Goal: Transaction & Acquisition: Book appointment/travel/reservation

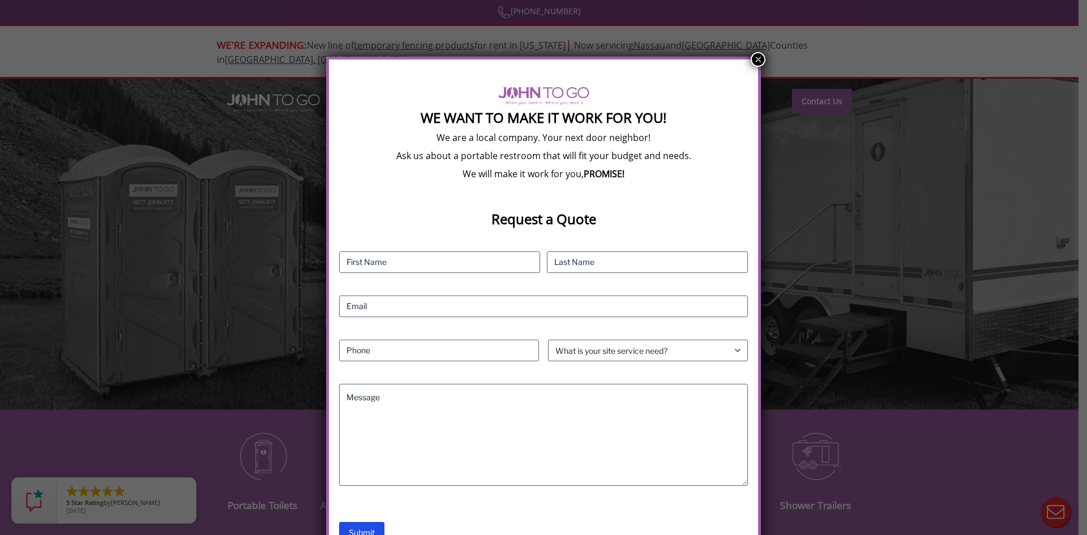
click at [757, 57] on button "×" at bounding box center [758, 59] width 15 height 15
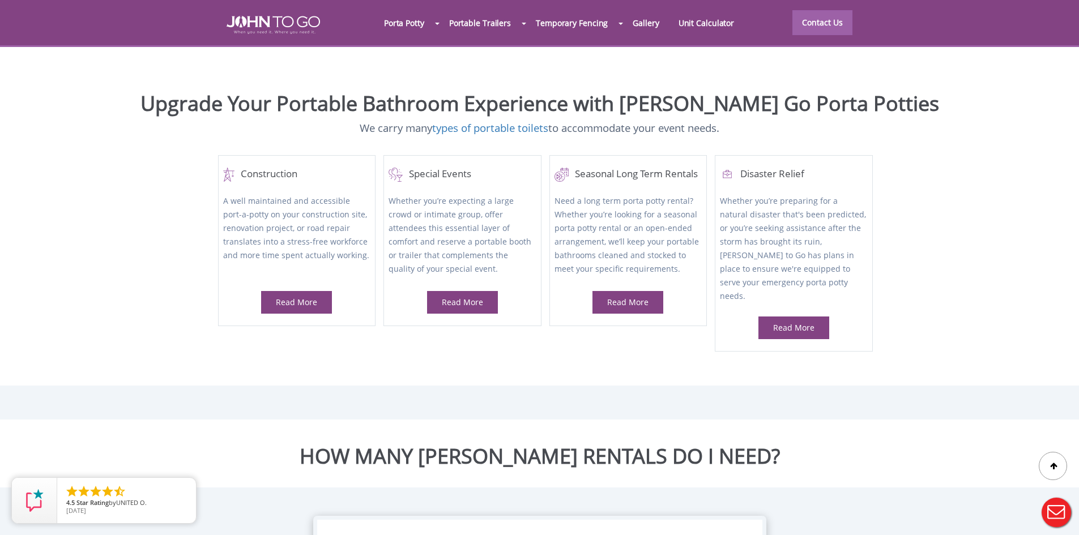
scroll to position [528, 0]
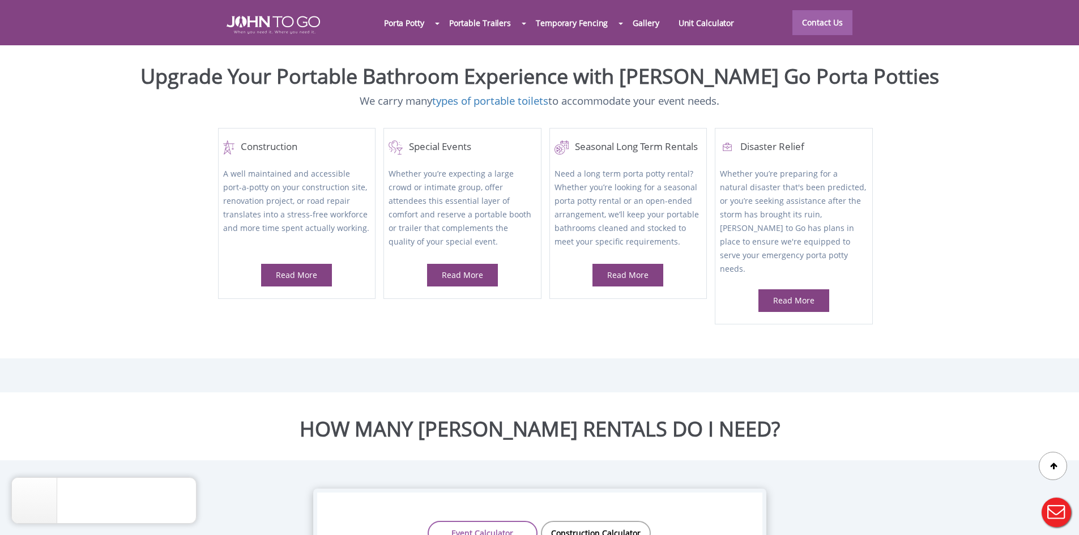
click at [301, 261] on div at bounding box center [539, 267] width 1079 height 535
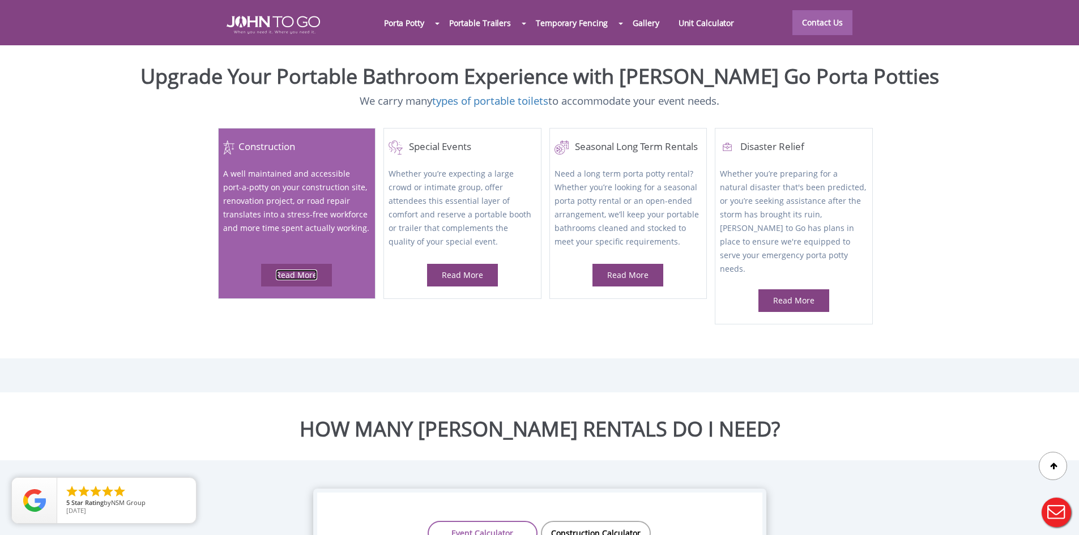
click at [289, 270] on link "Read More" at bounding box center [296, 275] width 41 height 11
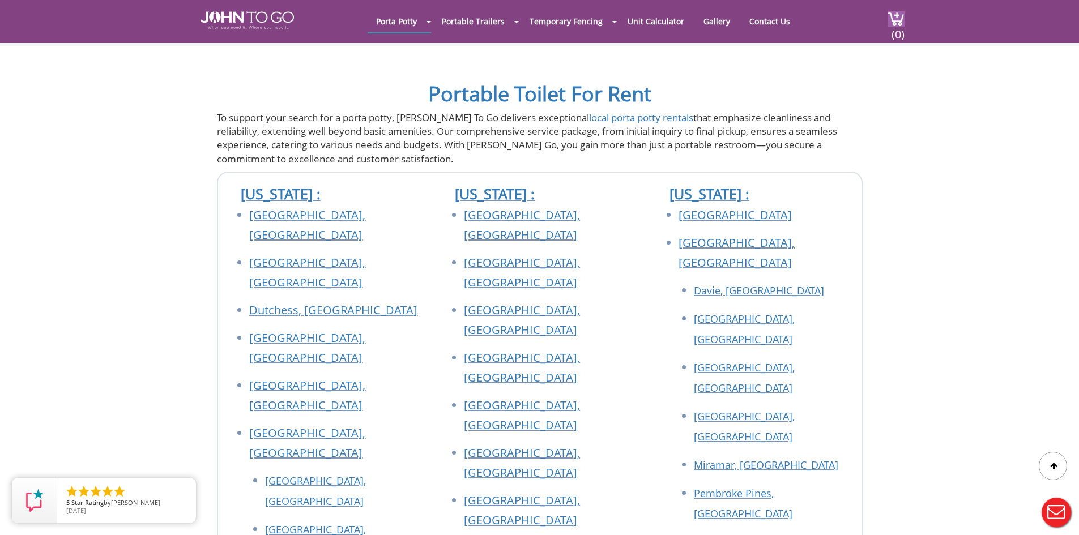
scroll to position [1963, 0]
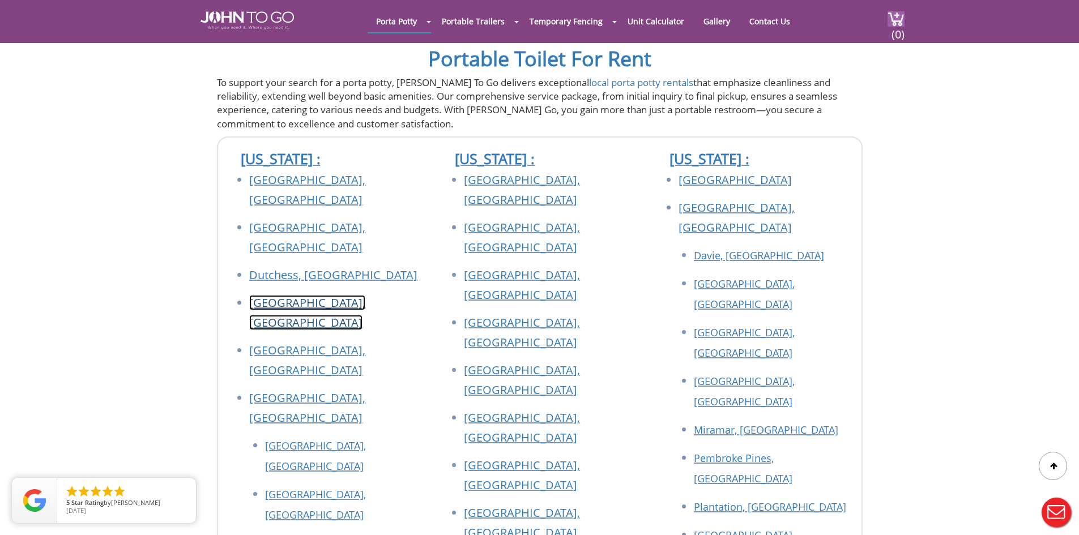
click at [285, 295] on link "[GEOGRAPHIC_DATA], [GEOGRAPHIC_DATA]" at bounding box center [307, 312] width 116 height 35
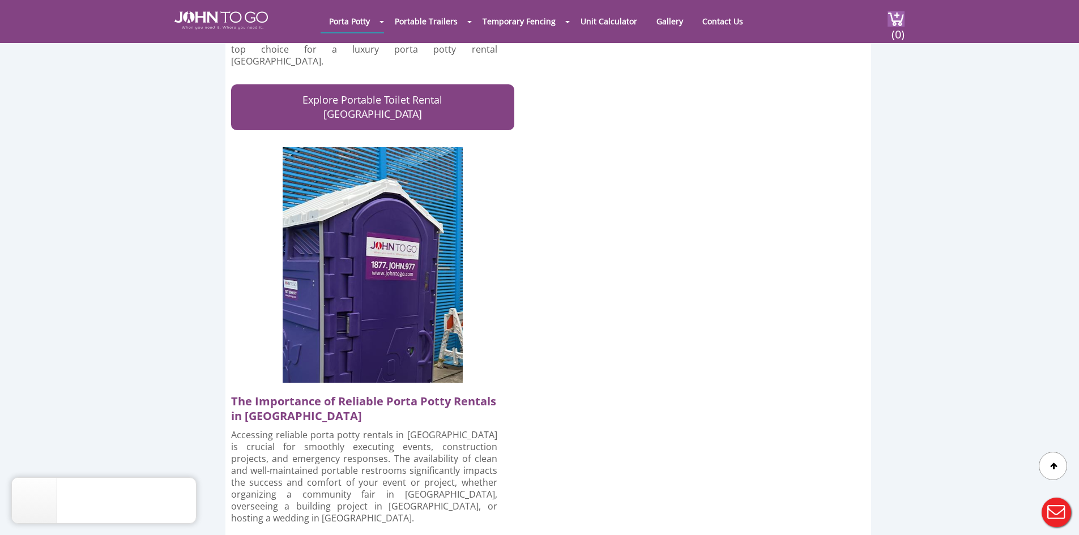
scroll to position [453, 0]
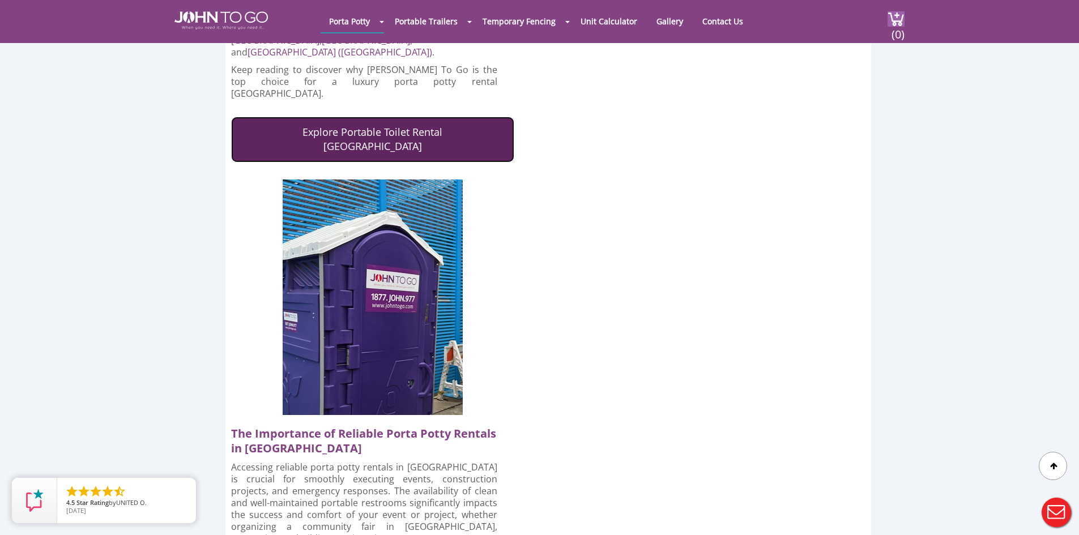
click at [377, 117] on link "Explore Portable Toilet Rental Long Island" at bounding box center [372, 140] width 283 height 46
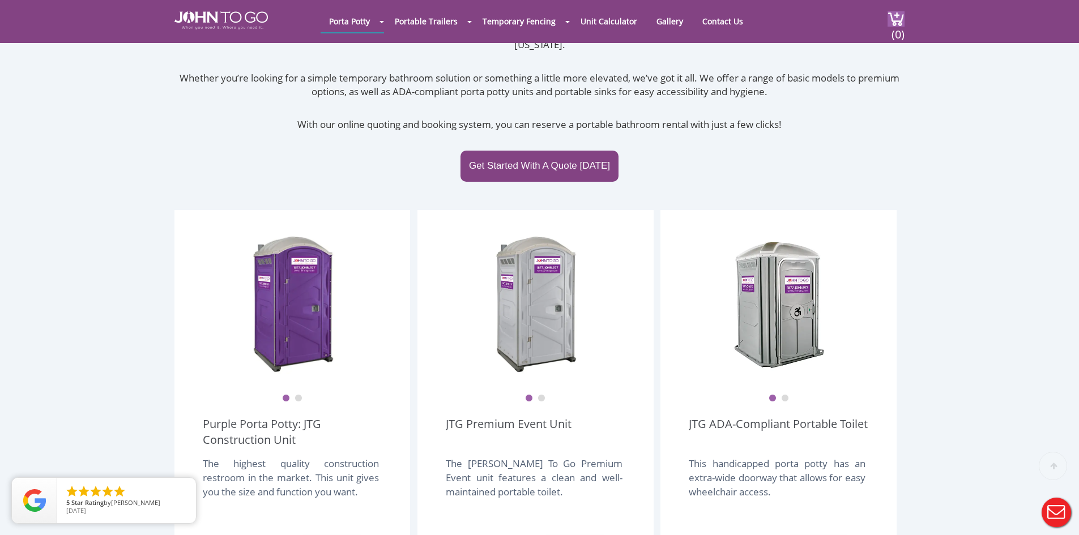
scroll to position [264, 0]
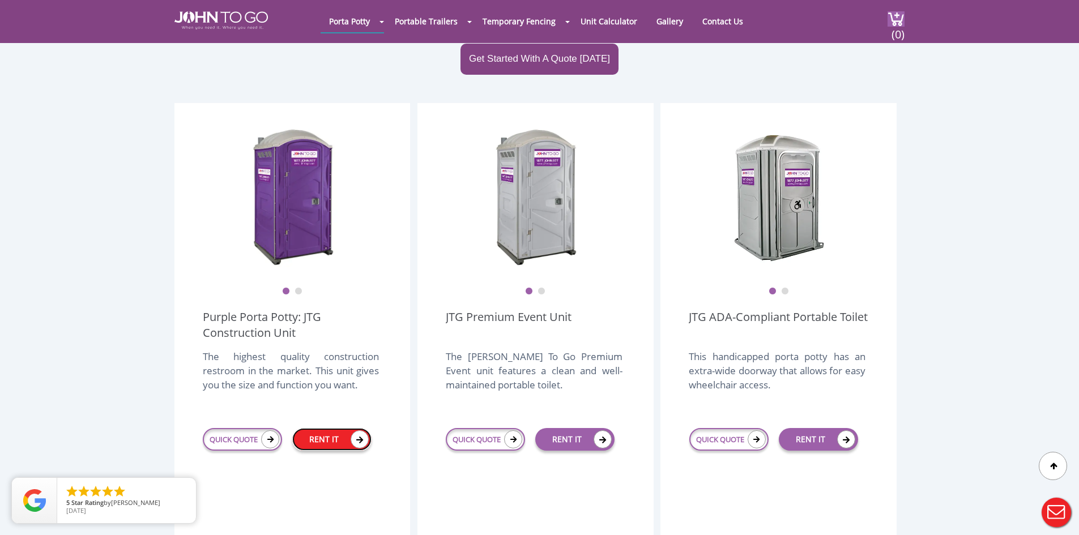
click at [327, 428] on link "RENT IT" at bounding box center [331, 439] width 79 height 23
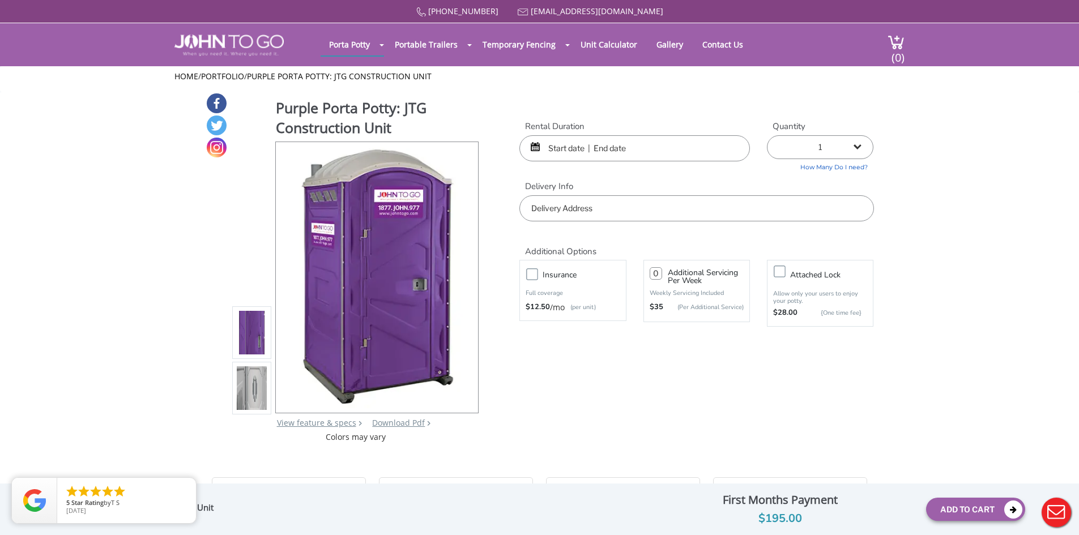
click at [559, 152] on input "text" at bounding box center [634, 148] width 230 height 26
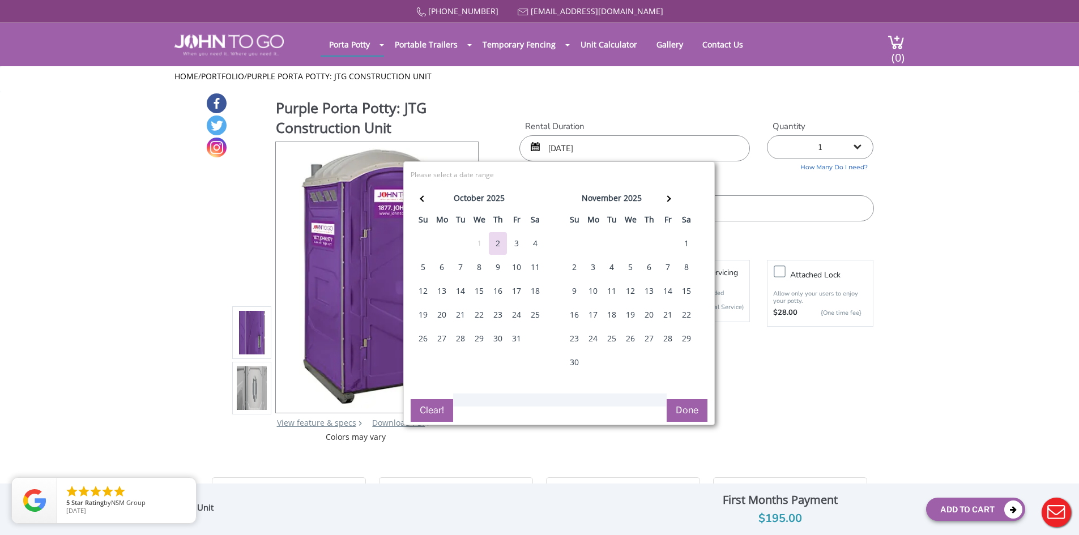
click at [441, 266] on div "6" at bounding box center [442, 267] width 18 height 23
click at [440, 284] on div "13" at bounding box center [442, 291] width 18 height 23
type input "10/06/2025 to 10/13/2025"
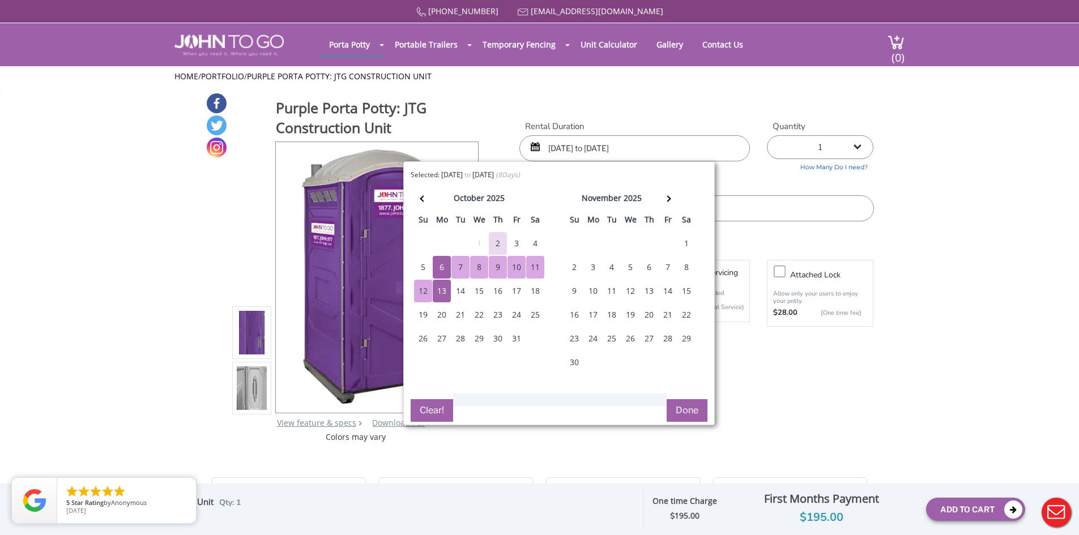
click at [682, 409] on button "Done" at bounding box center [686, 410] width 41 height 23
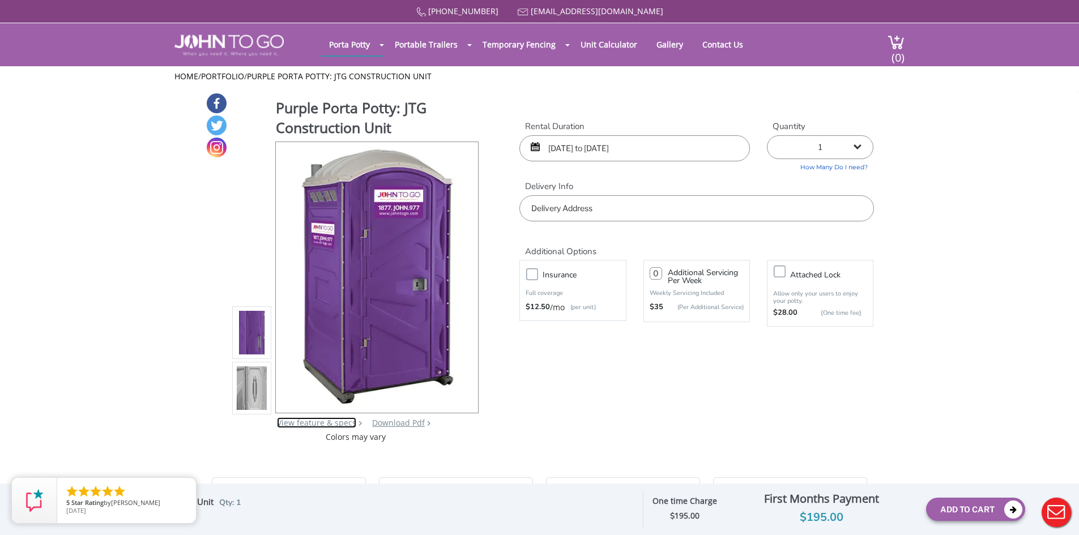
click at [322, 423] on link "View feature & specs" at bounding box center [316, 422] width 79 height 11
